Goal: Find specific page/section: Find specific page/section

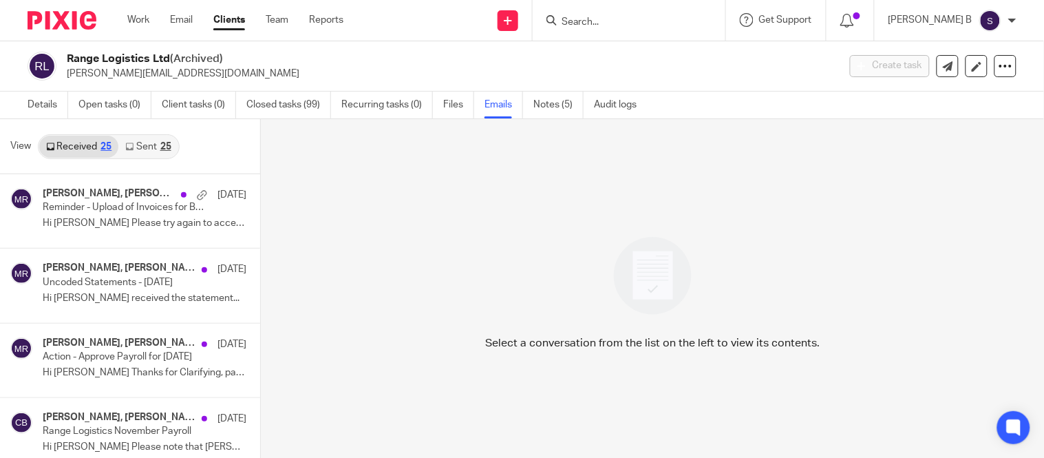
click at [611, 17] on input "Search" at bounding box center [622, 23] width 124 height 12
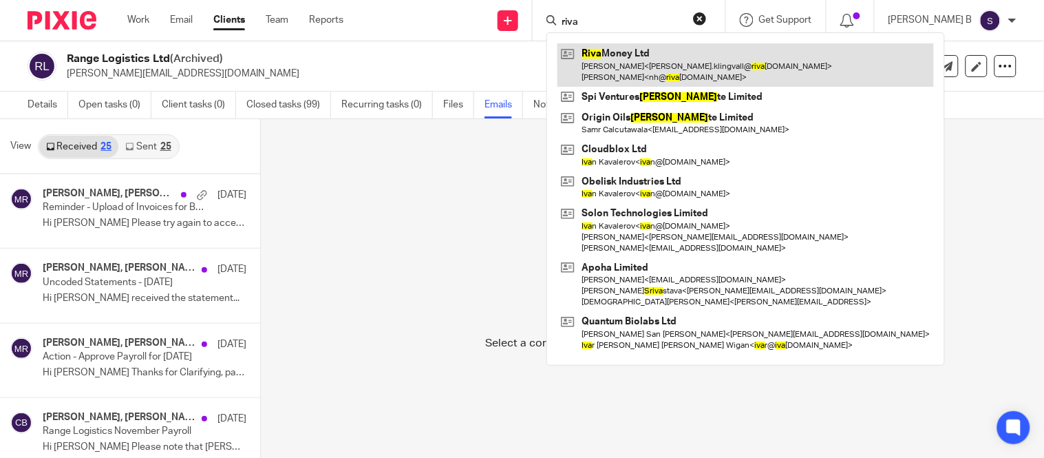
type input "riva"
click at [654, 63] on link at bounding box center [745, 64] width 376 height 43
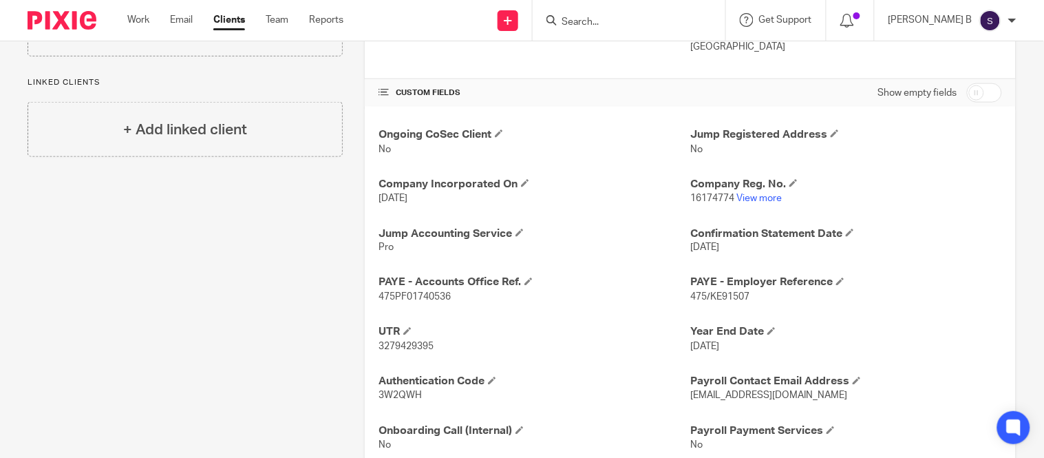
scroll to position [422, 0]
click at [753, 197] on link "View more" at bounding box center [758, 198] width 45 height 10
